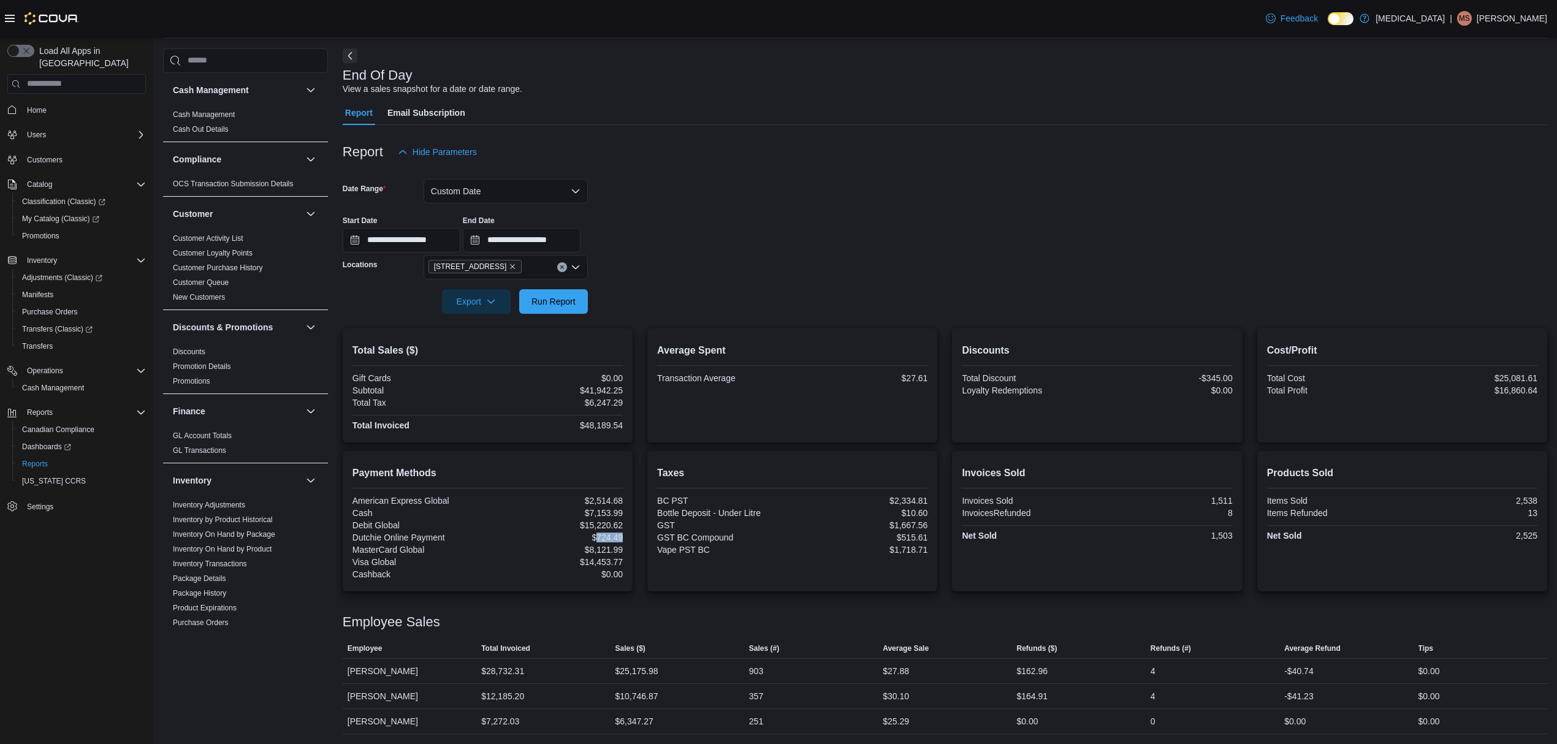
scroll to position [611, 0]
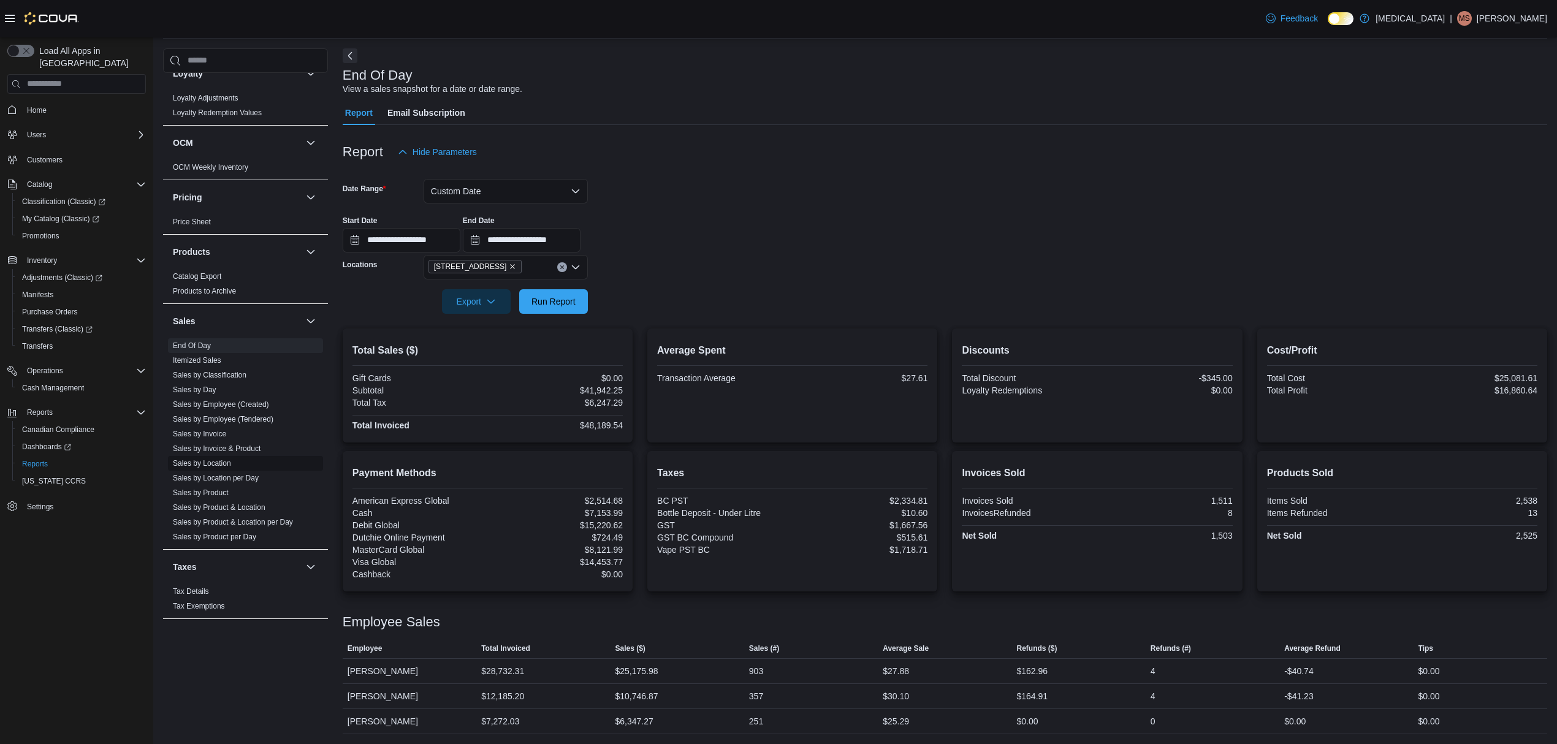
click at [219, 457] on span "Sales by Location" at bounding box center [245, 463] width 155 height 15
click at [219, 456] on span "Sales by Location" at bounding box center [245, 463] width 155 height 15
click at [219, 463] on link "Sales by Location" at bounding box center [202, 463] width 58 height 9
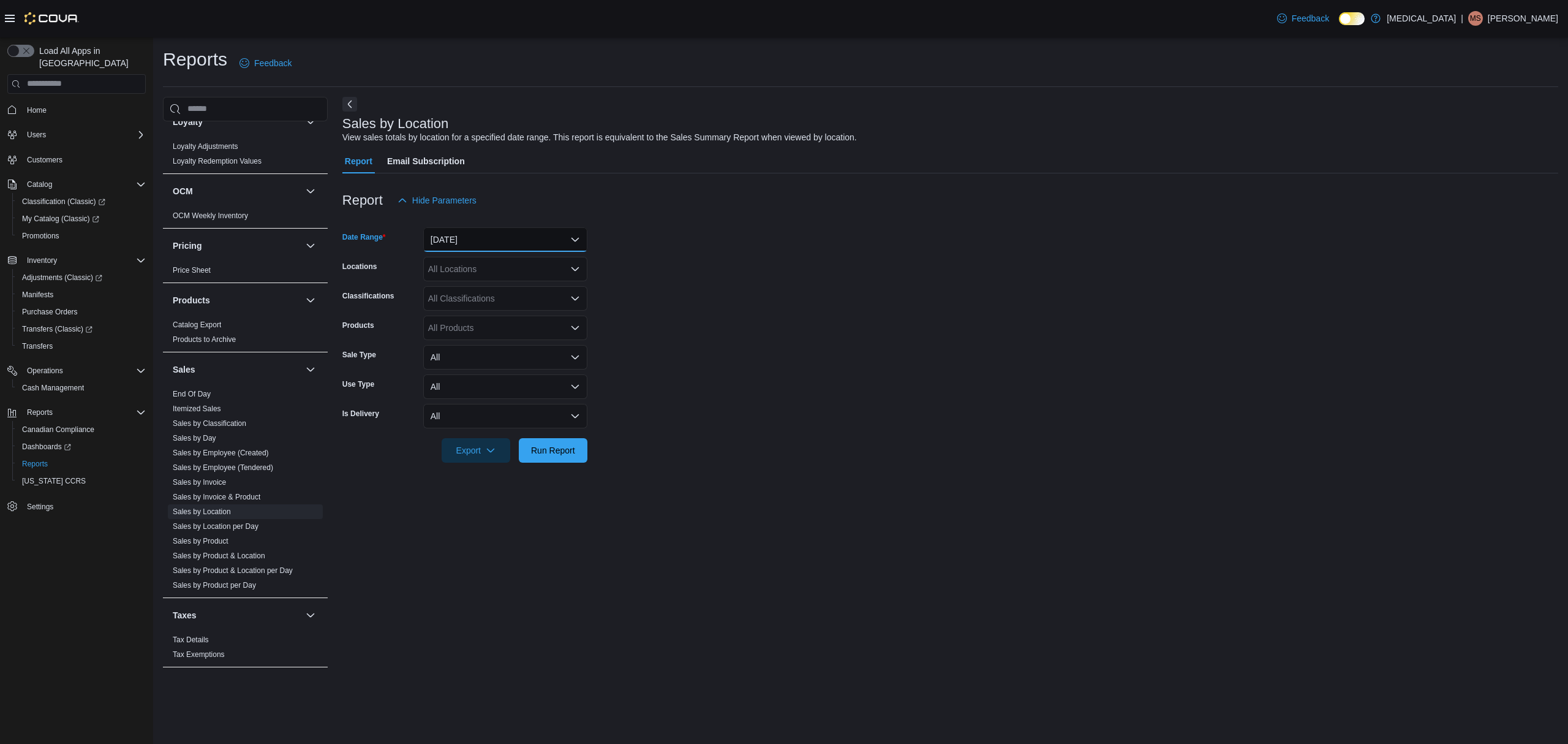
click at [455, 238] on button "[DATE]" at bounding box center [506, 239] width 164 height 25
click at [465, 290] on span "[DATE]" at bounding box center [513, 288] width 140 height 15
click at [796, 289] on form "Date Range [DATE] Locations All Locations Classifications All Classifications P…" at bounding box center [950, 338] width 1216 height 250
click at [504, 280] on div "All Locations" at bounding box center [506, 269] width 164 height 25
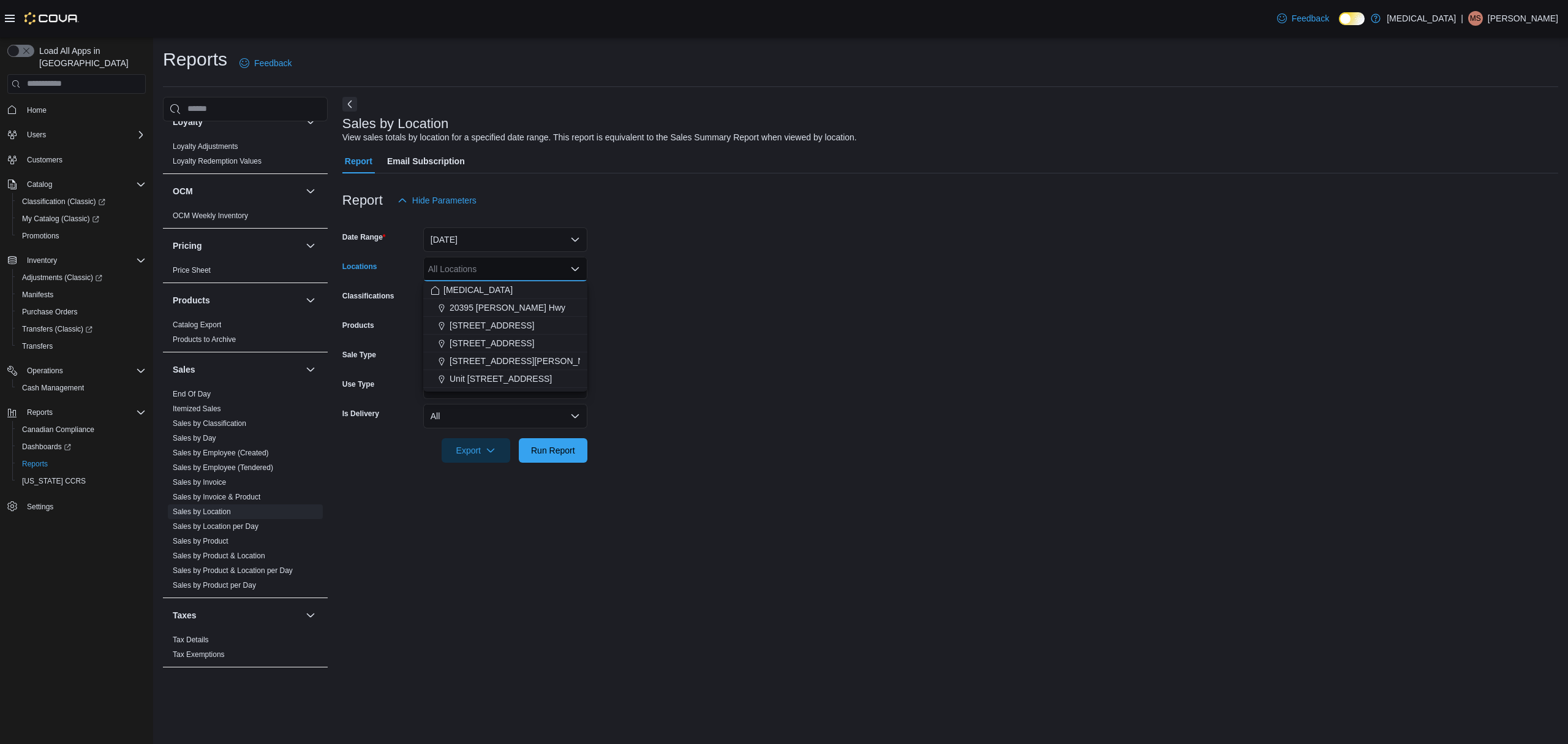
click at [731, 276] on form "Date Range [DATE] Locations All Locations Combo box. Selected. Combo box input.…" at bounding box center [950, 338] width 1216 height 250
click at [562, 456] on span "Run Report" at bounding box center [554, 450] width 44 height 12
